Goal: Navigation & Orientation: Find specific page/section

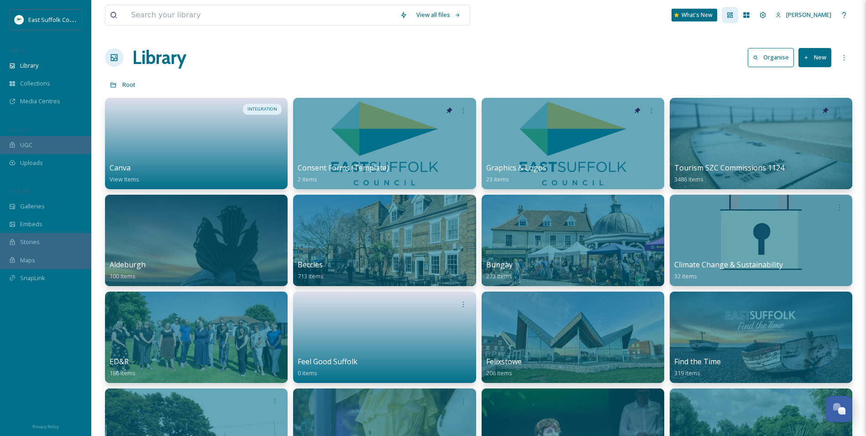
scroll to position [4162, 0]
click at [738, 16] on div at bounding box center [730, 15] width 16 height 16
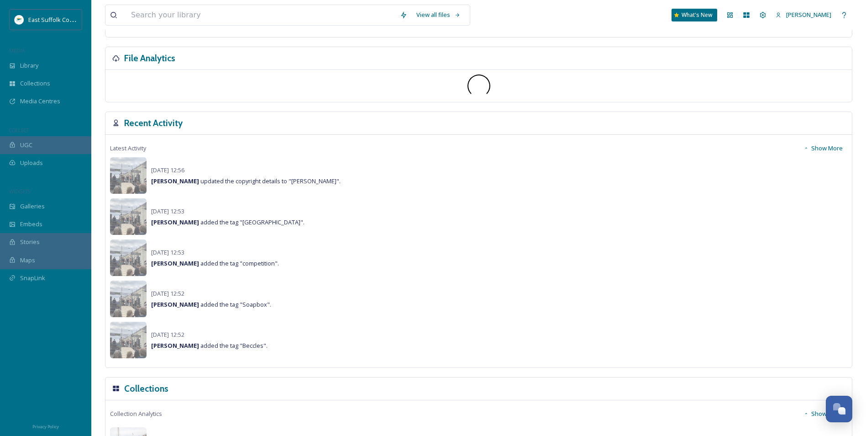
scroll to position [228, 0]
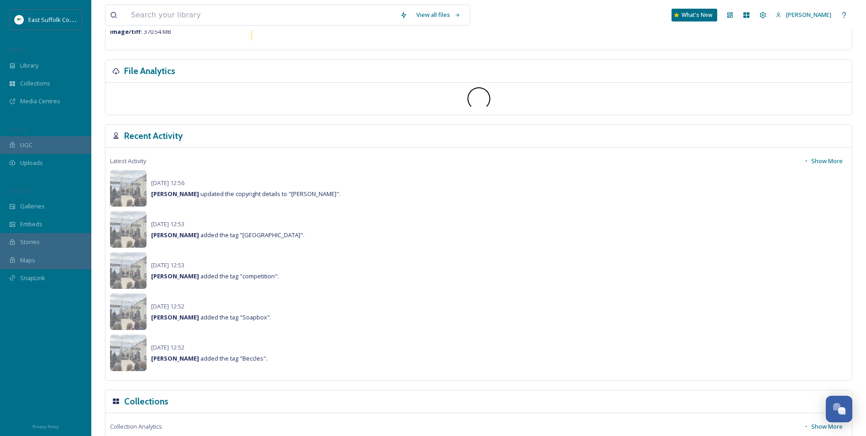
click at [808, 159] on icon at bounding box center [806, 160] width 5 height 5
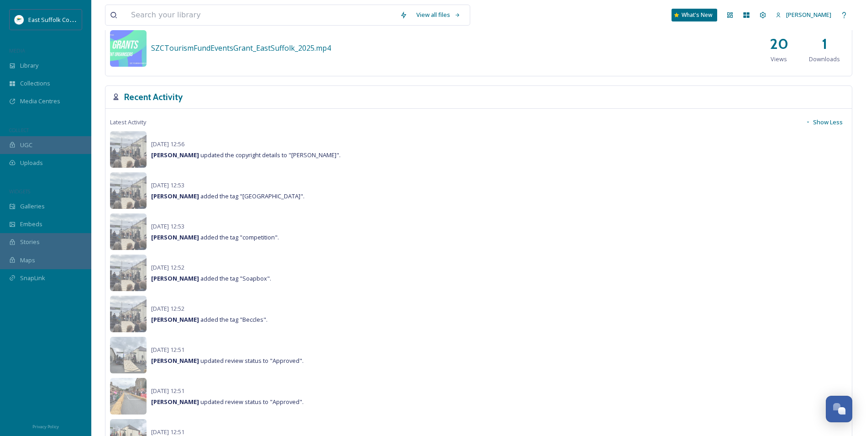
scroll to position [822, 0]
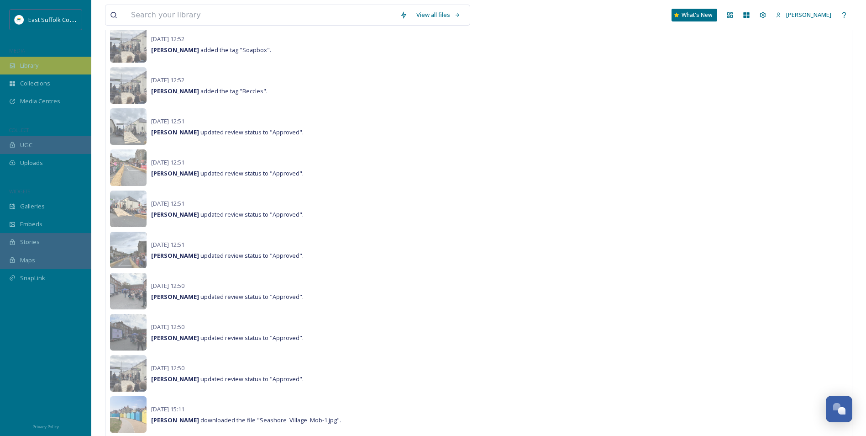
click at [34, 58] on div "Library" at bounding box center [45, 66] width 91 height 18
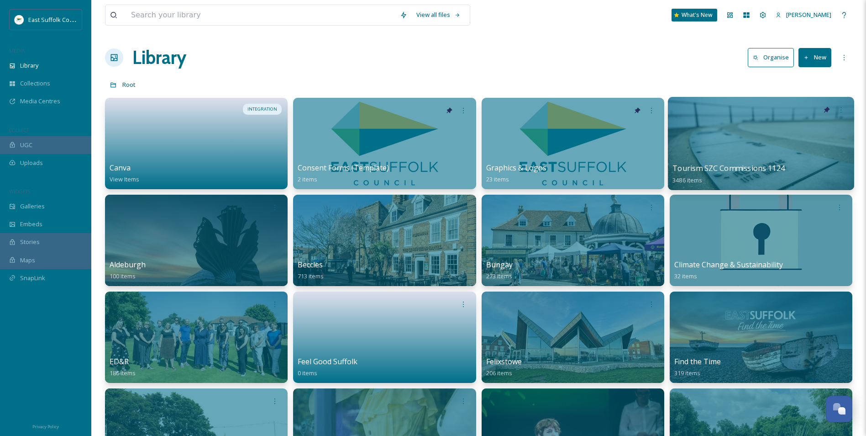
click at [736, 132] on div at bounding box center [761, 143] width 186 height 93
